Goal: Task Accomplishment & Management: Complete application form

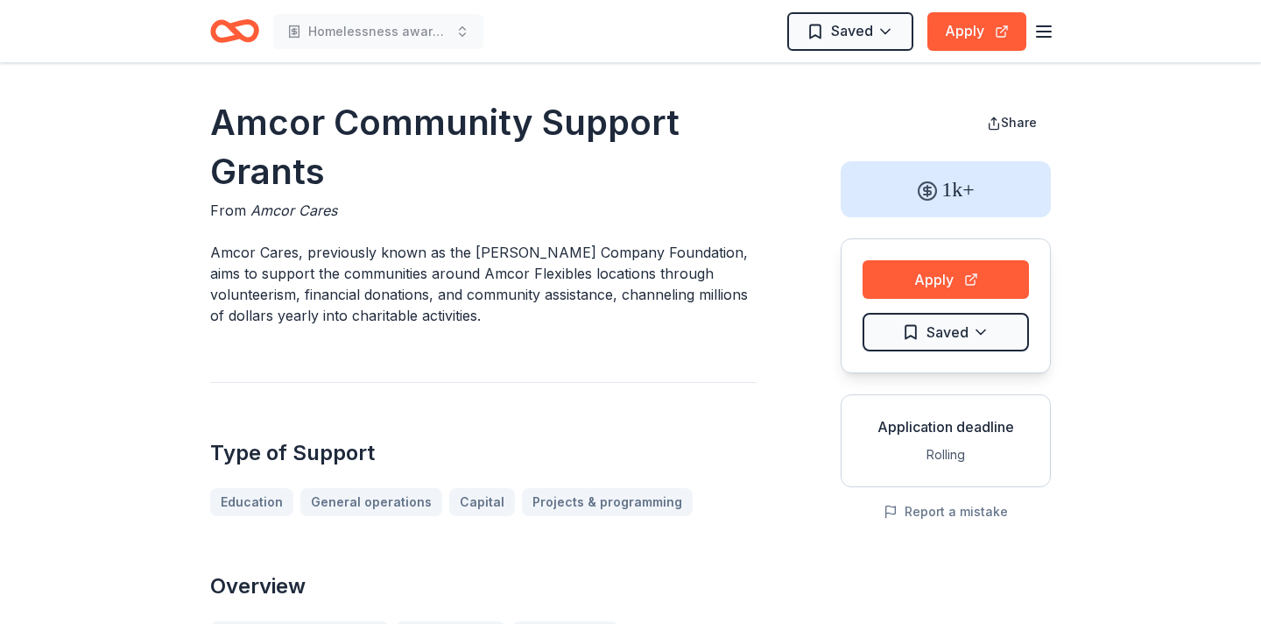
scroll to position [2024, 0]
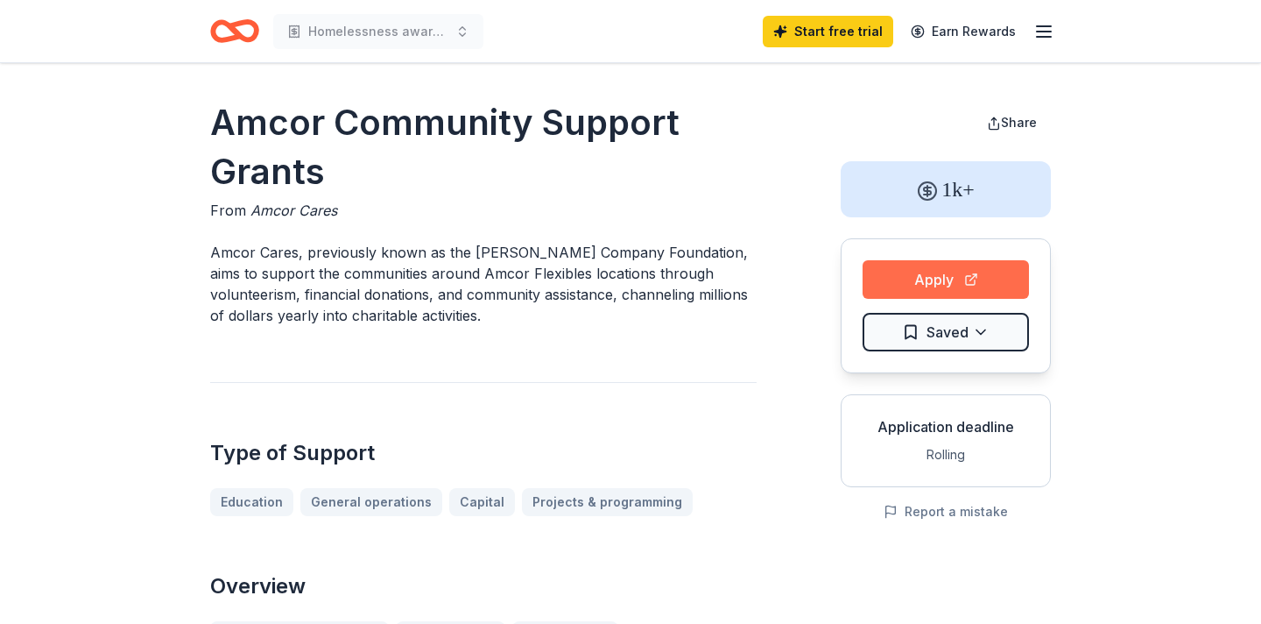
click at [905, 277] on button "Apply" at bounding box center [946, 279] width 166 height 39
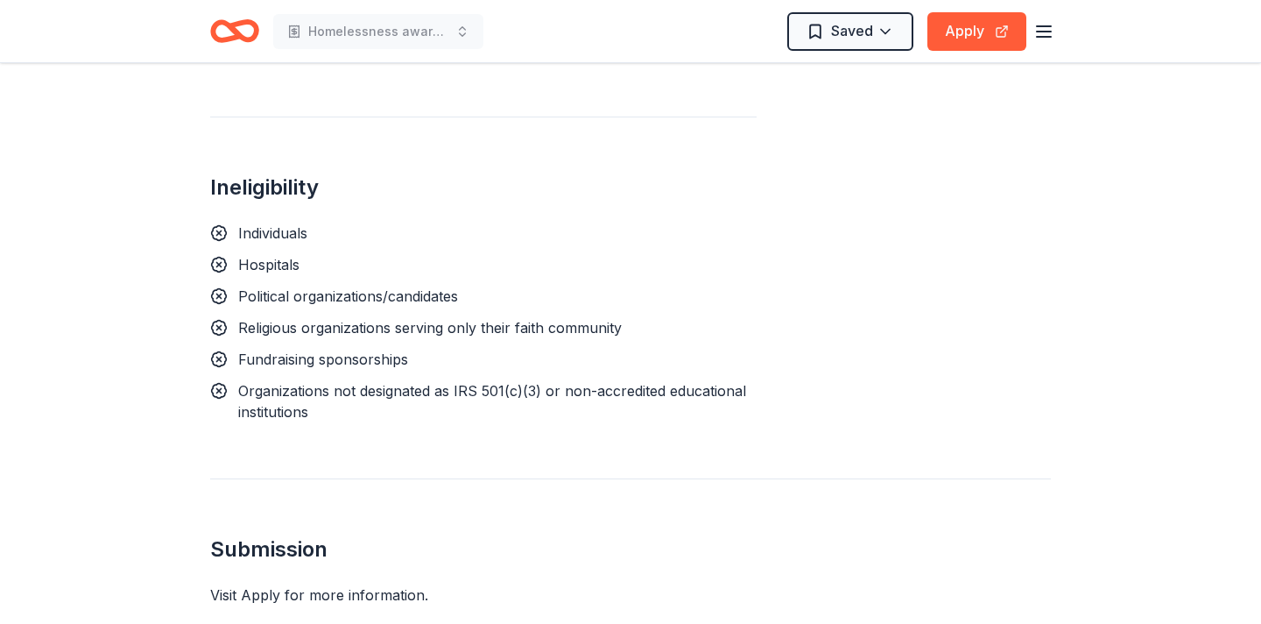
scroll to position [1717, 0]
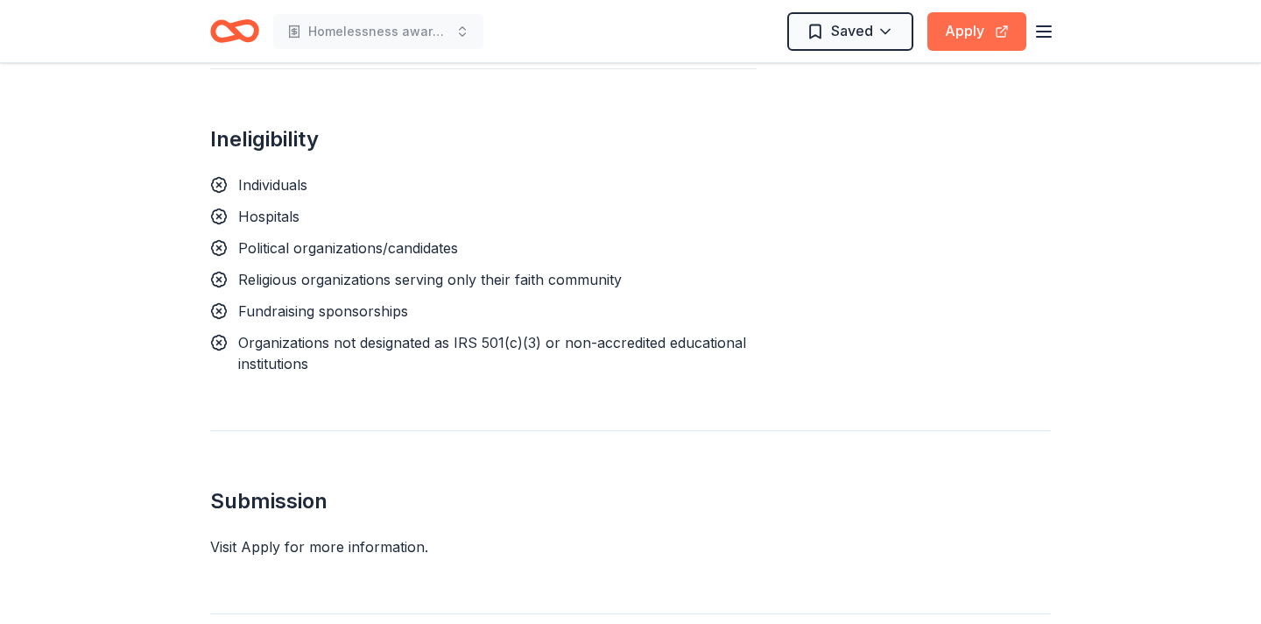
click at [960, 34] on button "Apply" at bounding box center [977, 31] width 99 height 39
